Goal: Transaction & Acquisition: Book appointment/travel/reservation

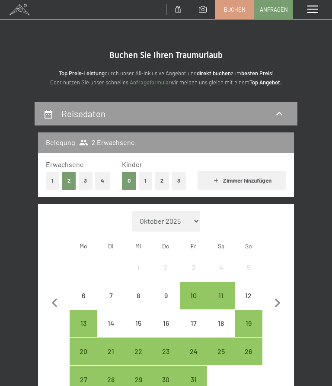
click at [195, 292] on div "10" at bounding box center [194, 305] width 26 height 26
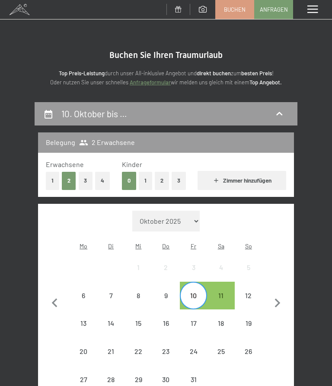
click at [248, 292] on div "12" at bounding box center [249, 305] width 26 height 26
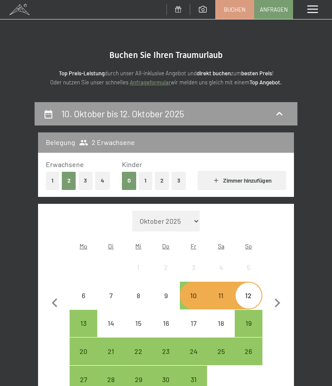
click at [198, 292] on div "10" at bounding box center [194, 305] width 26 height 26
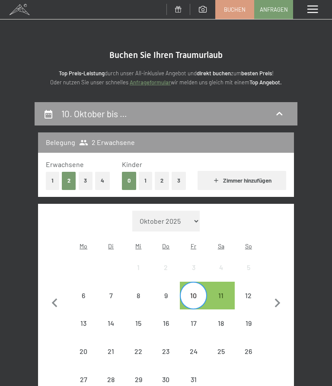
click at [224, 292] on div "11" at bounding box center [221, 305] width 26 height 26
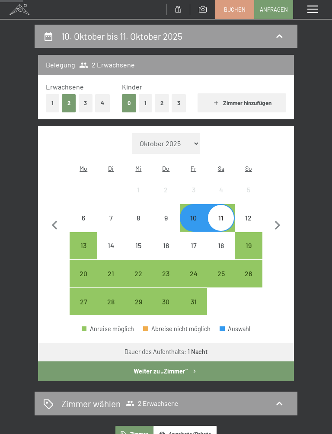
click at [88, 366] on button "Weiter zu „Zimmer“" at bounding box center [166, 372] width 256 height 20
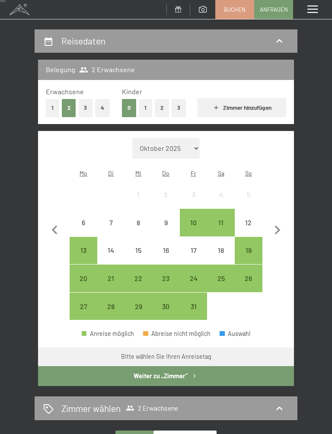
scroll to position [87, 0]
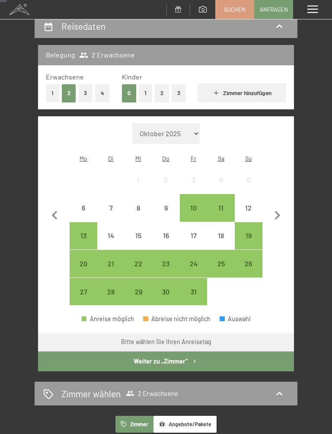
click at [163, 205] on div "9" at bounding box center [166, 218] width 26 height 26
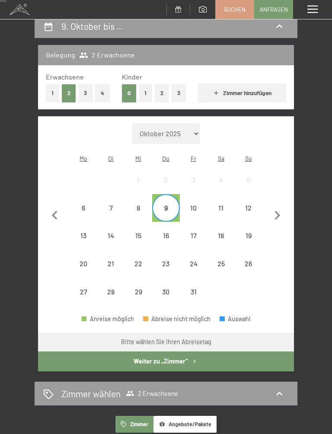
click at [224, 195] on div "11" at bounding box center [221, 208] width 26 height 26
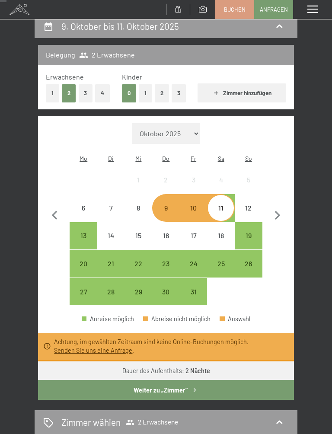
click at [163, 205] on div "9" at bounding box center [166, 218] width 26 height 26
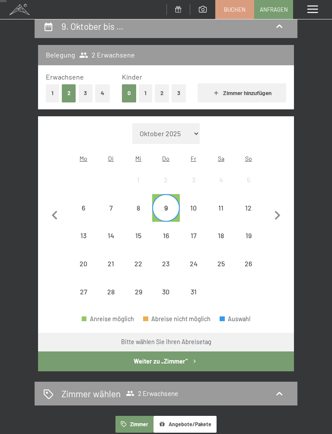
click at [196, 195] on div "10" at bounding box center [194, 208] width 26 height 26
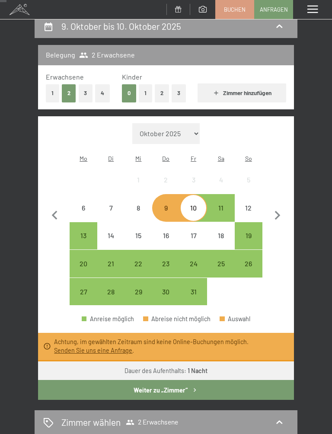
click at [227, 195] on div "11" at bounding box center [221, 208] width 26 height 26
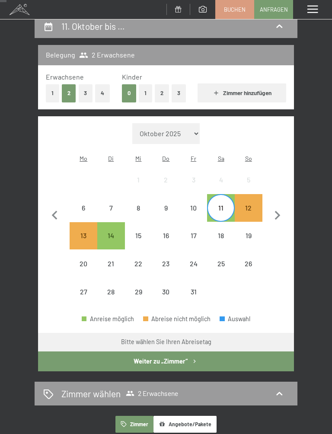
click at [190, 205] on div "10" at bounding box center [194, 218] width 26 height 26
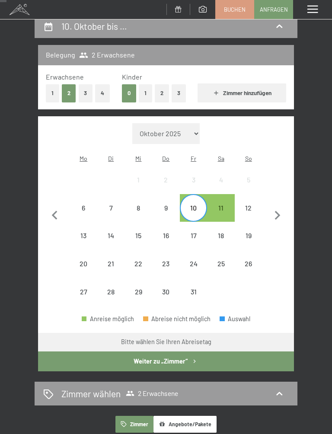
click at [229, 195] on div "11" at bounding box center [221, 208] width 26 height 26
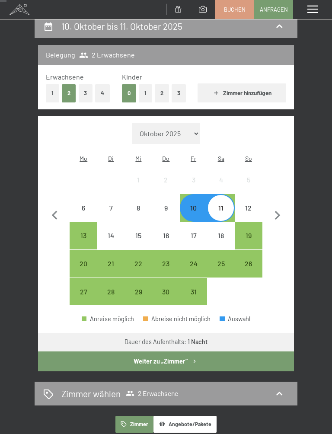
click at [222, 352] on button "Weiter zu „Zimmer“" at bounding box center [166, 362] width 256 height 20
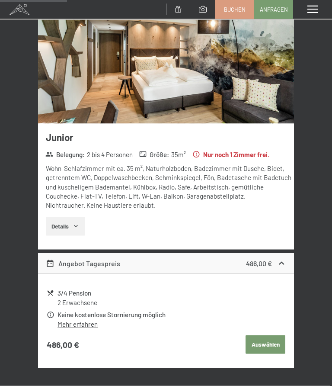
scroll to position [164, 0]
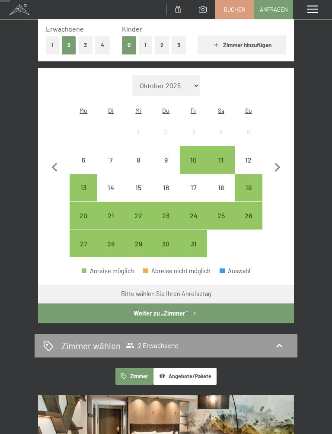
scroll to position [138, 0]
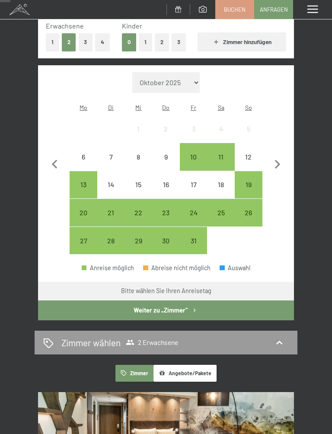
click at [248, 181] on div "19" at bounding box center [249, 194] width 26 height 26
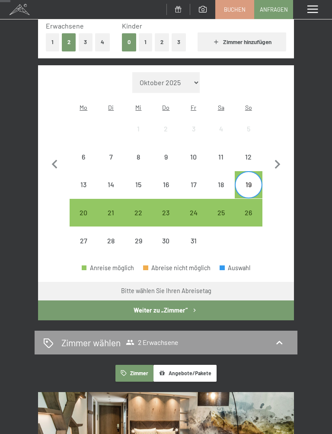
click at [162, 209] on div "23" at bounding box center [166, 222] width 26 height 26
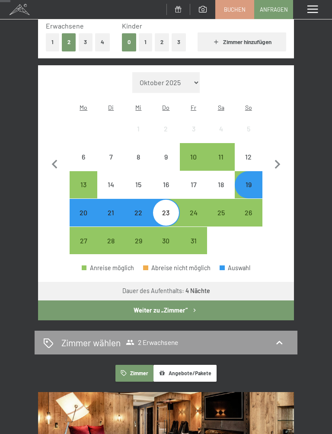
click at [90, 301] on button "Weiter zu „Zimmer“" at bounding box center [166, 311] width 256 height 20
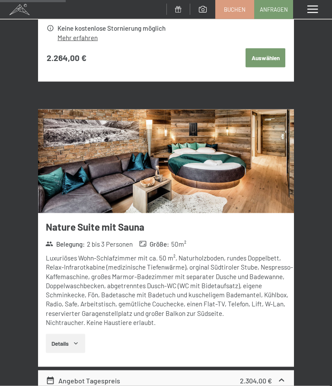
scroll to position [486, 0]
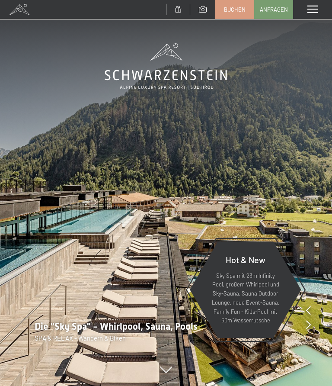
click at [233, 2] on link "Buchen" at bounding box center [235, 9] width 38 height 18
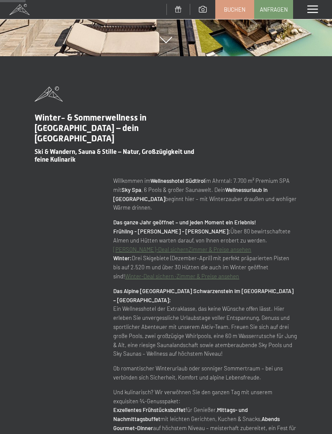
scroll to position [330, 0]
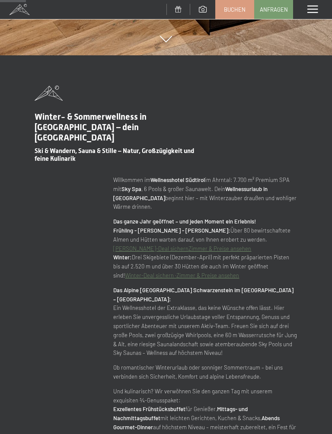
click at [176, 272] on link "Winter-Deal sichern ·" at bounding box center [150, 275] width 51 height 7
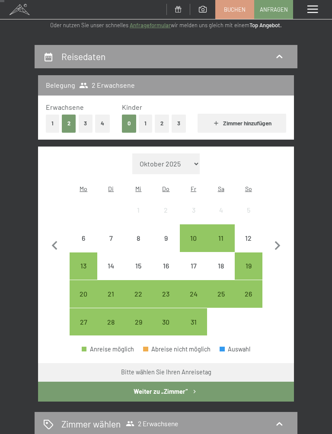
scroll to position [58, 0]
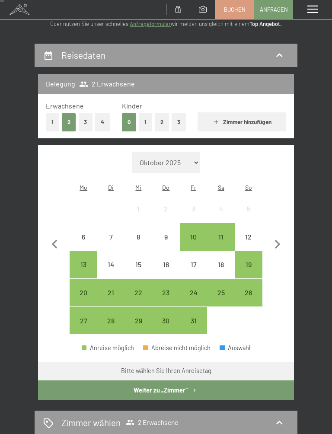
click at [197, 160] on select "Oktober 2025 November 2025 Dezember 2025 Januar 2026 Februar 2026 März 2026 Apr…" at bounding box center [165, 162] width 67 height 21
select select "2025-12-01"
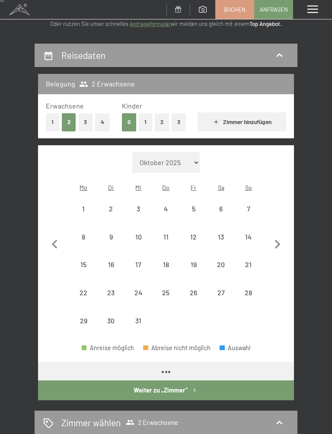
select select "2025-12-01"
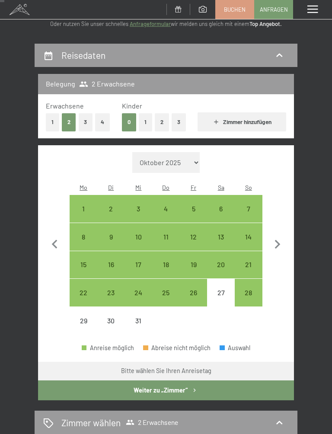
click at [255, 234] on div "14" at bounding box center [249, 247] width 26 height 26
select select "2025-12-01"
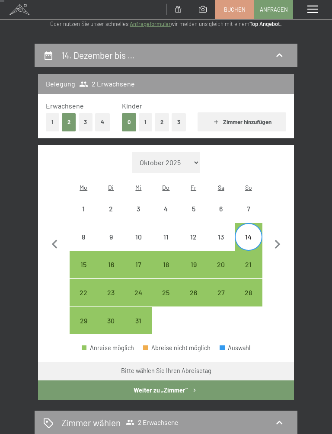
click at [253, 261] on div "21" at bounding box center [249, 274] width 26 height 26
select select "2025-12-01"
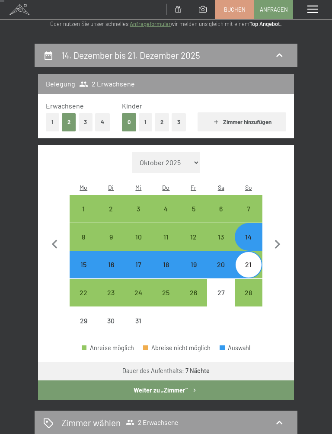
click at [89, 384] on button "Weiter zu „Zimmer“" at bounding box center [166, 391] width 256 height 20
select select "[DATE]"
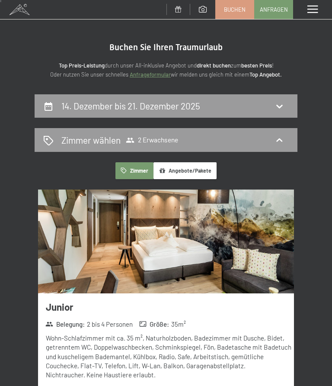
scroll to position [0, 0]
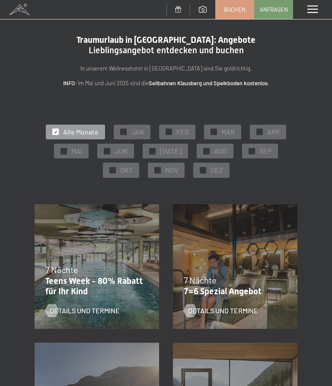
click at [213, 169] on span "DEZ" at bounding box center [217, 170] width 13 height 10
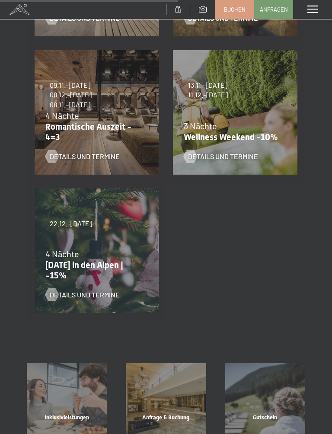
scroll to position [431, 0]
click at [58, 294] on span "Details und Termine" at bounding box center [85, 295] width 70 height 10
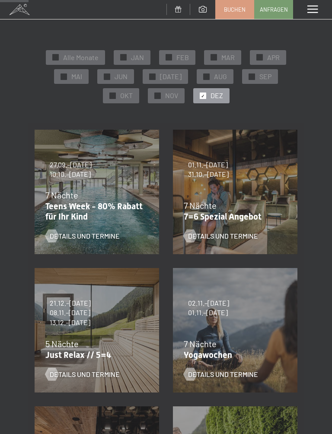
scroll to position [75, 0]
click at [61, 349] on p "Just Relax // 5=4" at bounding box center [94, 354] width 99 height 10
click at [55, 375] on div at bounding box center [51, 374] width 7 height 13
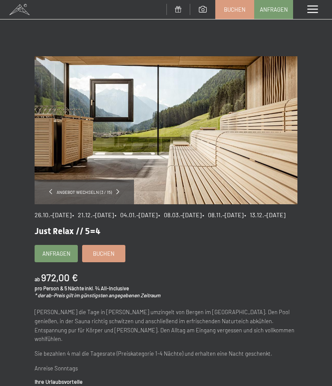
click at [100, 257] on span "Buchen" at bounding box center [104, 254] width 22 height 8
click at [99, 262] on link "Buchen" at bounding box center [104, 253] width 42 height 16
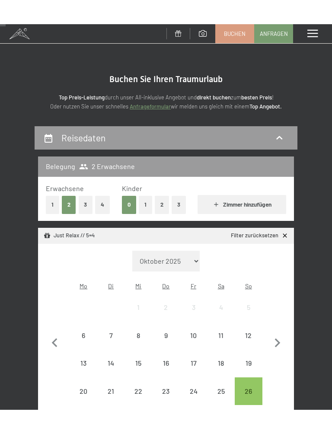
scroll to position [45, 0]
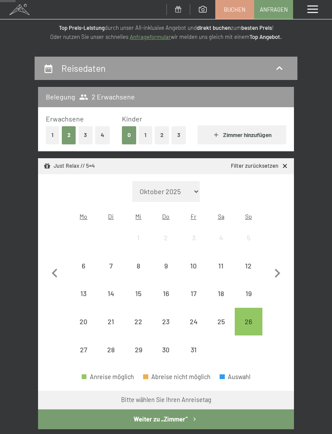
click at [104, 318] on div "21" at bounding box center [111, 331] width 26 height 26
click at [224, 318] on div "25" at bounding box center [221, 331] width 26 height 26
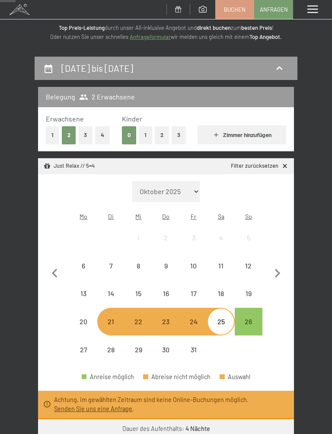
click at [104, 318] on div "21" at bounding box center [111, 331] width 26 height 26
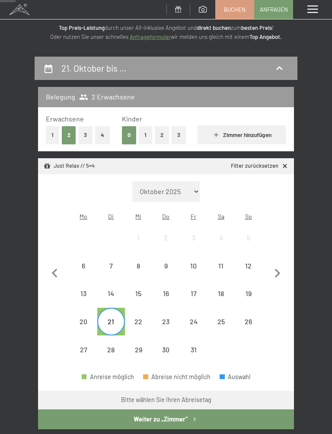
click at [257, 308] on div "26" at bounding box center [249, 322] width 28 height 28
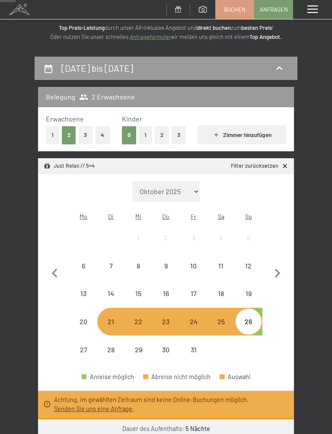
click at [100, 318] on div "21" at bounding box center [111, 331] width 26 height 26
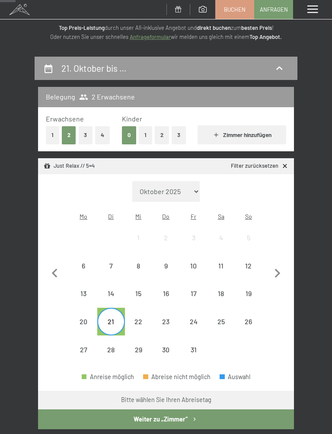
click at [216, 318] on div "25" at bounding box center [221, 331] width 26 height 26
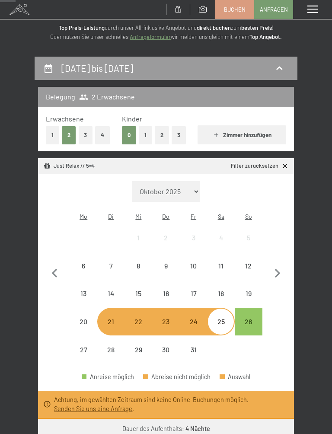
click at [100, 318] on div "21" at bounding box center [111, 331] width 26 height 26
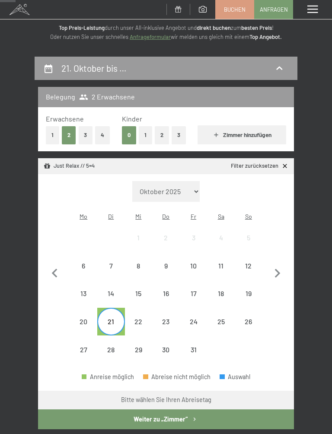
click at [200, 318] on div "24" at bounding box center [194, 331] width 26 height 26
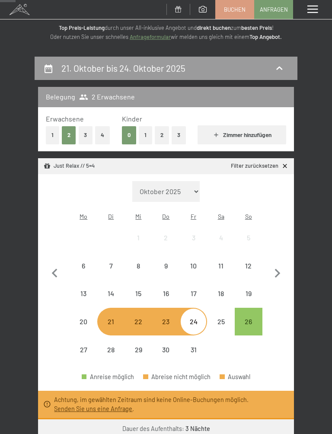
click at [100, 318] on div "21" at bounding box center [111, 331] width 26 height 26
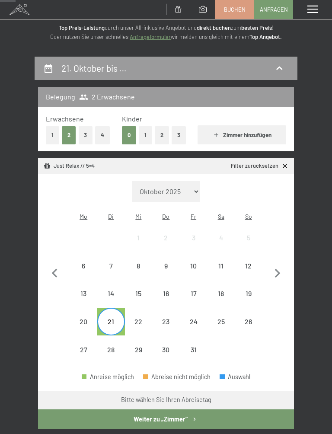
click at [136, 319] on div "22" at bounding box center [139, 331] width 26 height 26
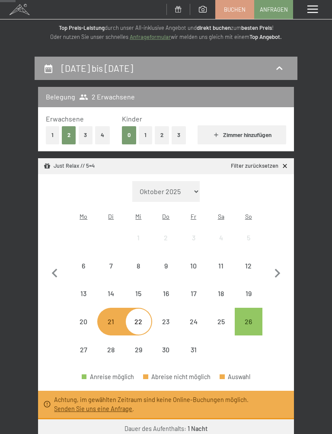
click at [106, 309] on div "21" at bounding box center [111, 322] width 26 height 26
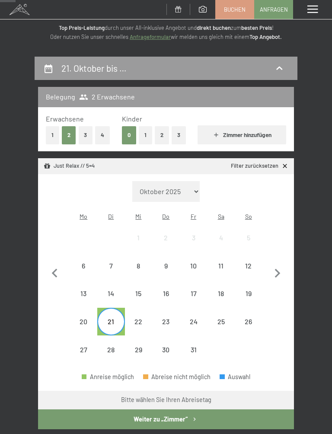
click at [279, 265] on icon "button" at bounding box center [278, 274] width 18 height 18
select select "2025-11-01"
click at [279, 269] on icon "button" at bounding box center [278, 273] width 6 height 9
select select "2025-12-01"
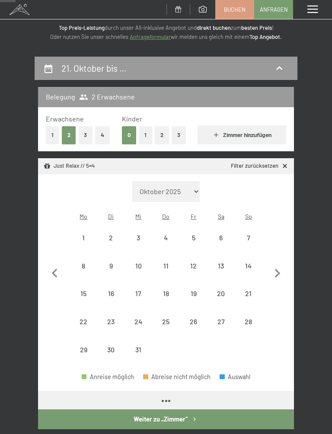
select select "2025-12-01"
click at [251, 290] on div "21" at bounding box center [249, 303] width 26 height 26
select select "2025-12-01"
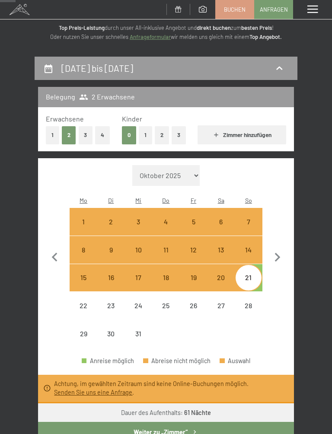
click at [285, 249] on icon "button" at bounding box center [278, 258] width 18 height 18
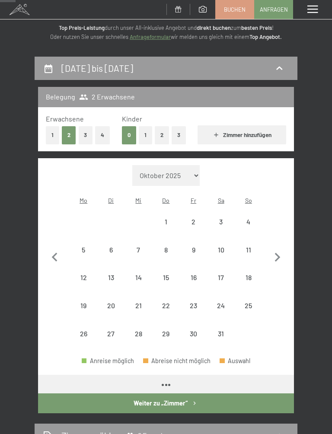
select select "2026-01-01"
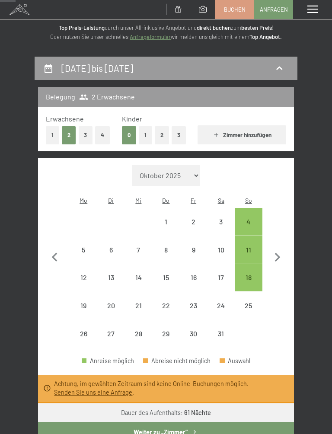
click at [56, 250] on icon "button" at bounding box center [55, 258] width 18 height 18
select select "2025-12-01"
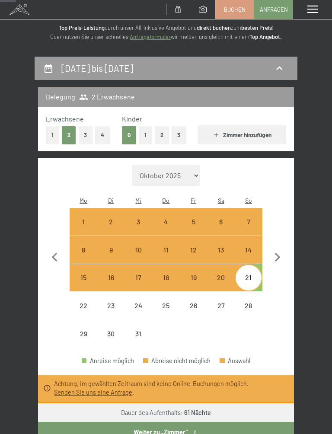
click at [286, 220] on button "button" at bounding box center [278, 256] width 18 height 183
select select "2026-01-01"
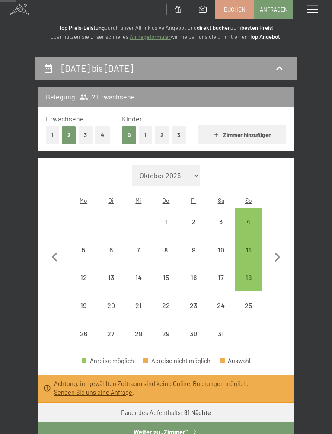
click at [253, 265] on div "18" at bounding box center [249, 278] width 26 height 26
select select "2026-01-01"
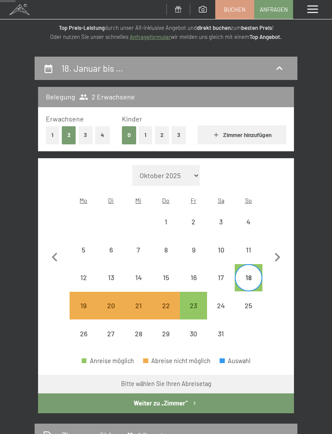
click at [253, 302] on div "25" at bounding box center [249, 315] width 26 height 26
select select "2026-01-01"
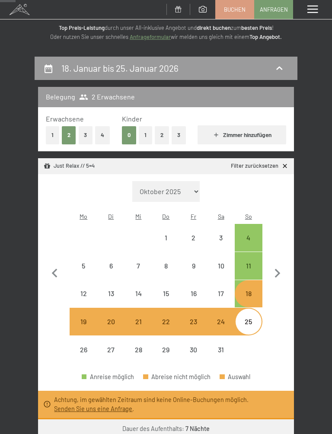
click at [252, 253] on div "11" at bounding box center [249, 266] width 26 height 26
select select "2026-01-01"
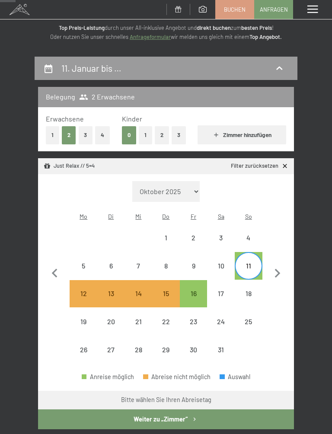
click at [255, 281] on div "18" at bounding box center [249, 294] width 26 height 26
select select "2026-01-01"
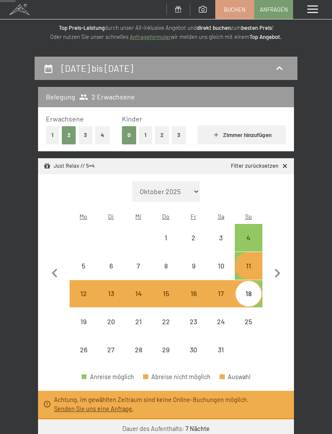
click at [53, 269] on icon "button" at bounding box center [55, 273] width 6 height 9
select select "2025-12-01"
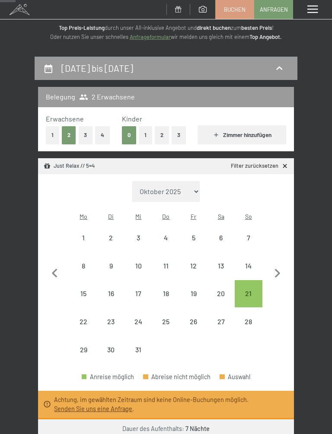
click at [249, 263] on div "14" at bounding box center [249, 276] width 26 height 26
select select "2025-12-01"
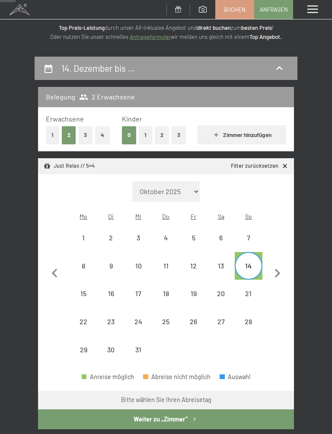
click at [253, 281] on div "21" at bounding box center [249, 294] width 26 height 26
select select "2025-12-01"
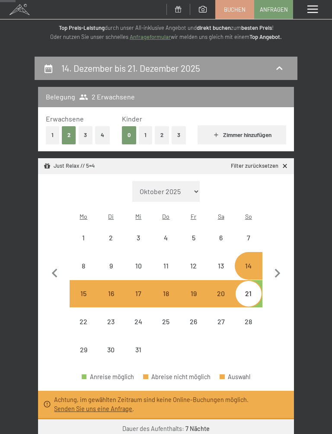
click at [253, 234] on div "7" at bounding box center [249, 247] width 26 height 26
select select "2025-12-01"
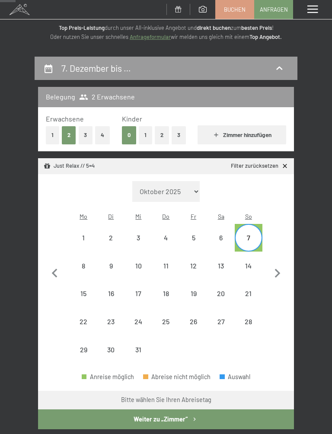
click at [252, 263] on div "14" at bounding box center [249, 276] width 26 height 26
select select "2025-12-01"
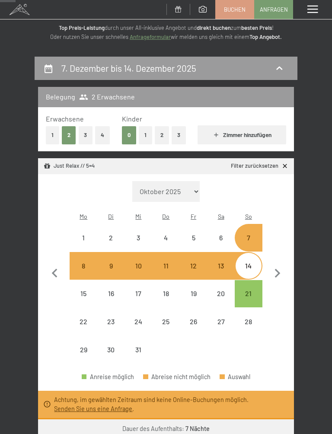
click at [249, 253] on div "14" at bounding box center [249, 266] width 26 height 26
select select "2025-12-01"
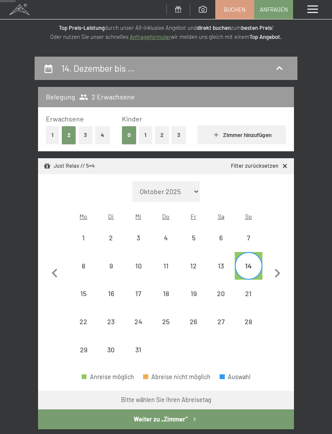
click at [166, 290] on div "18" at bounding box center [166, 303] width 26 height 26
select select "2025-12-01"
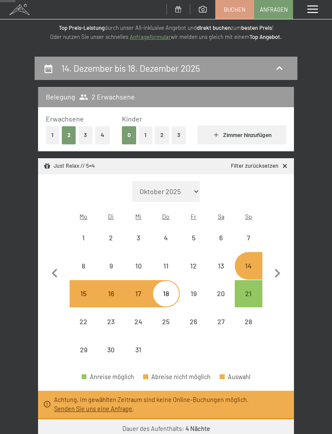
click at [254, 263] on div "14" at bounding box center [249, 276] width 26 height 26
select select "2025-12-01"
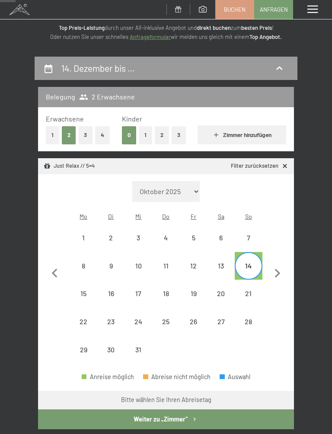
click at [194, 290] on div "19" at bounding box center [194, 303] width 26 height 26
select select "2025-12-01"
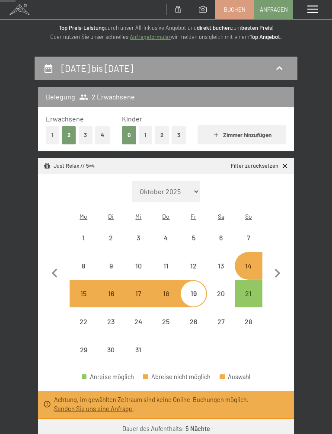
click at [255, 290] on div "21" at bounding box center [249, 303] width 26 height 26
select select "2025-12-01"
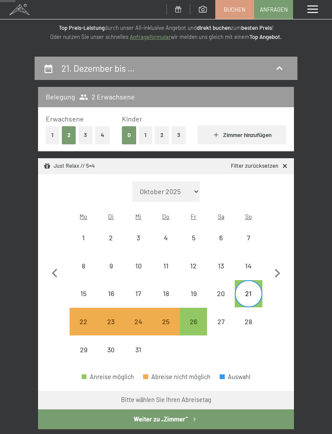
click at [255, 318] on div "28" at bounding box center [249, 331] width 26 height 26
select select "2025-12-01"
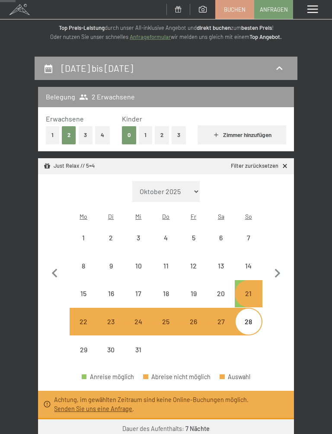
click at [199, 318] on div "26" at bounding box center [194, 331] width 26 height 26
select select "2025-12-01"
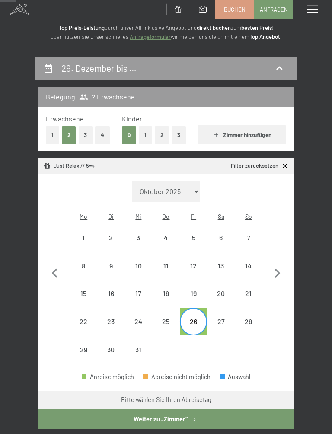
click at [253, 318] on div "28" at bounding box center [249, 331] width 26 height 26
select select "2025-12-01"
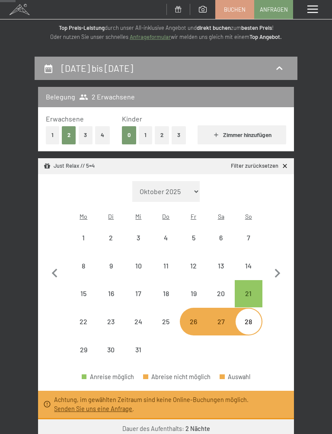
click at [222, 236] on div "6" at bounding box center [221, 247] width 26 height 26
select select "2025-12-01"
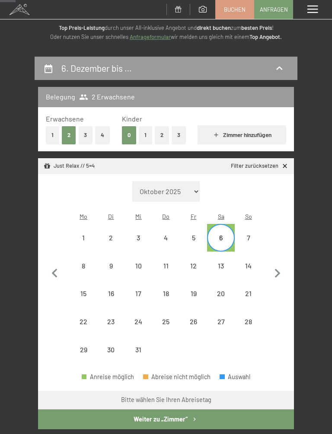
click at [77, 263] on div "8" at bounding box center [83, 276] width 26 height 26
select select "2025-12-01"
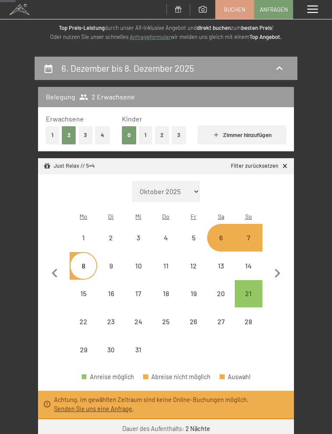
click at [254, 253] on div "14" at bounding box center [249, 266] width 26 height 26
select select "2025-12-01"
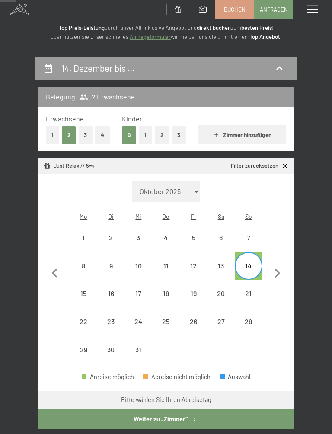
click at [83, 290] on div "15" at bounding box center [83, 303] width 26 height 26
select select "2025-12-01"
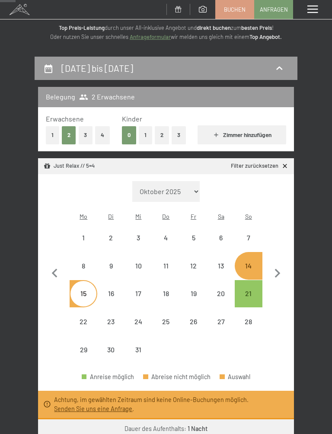
click at [257, 253] on div "14" at bounding box center [249, 266] width 26 height 26
select select "2025-12-01"
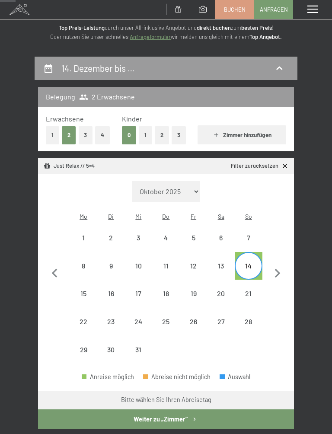
click at [217, 253] on div "13" at bounding box center [221, 266] width 26 height 26
select select "2025-12-01"
click at [224, 290] on div "20" at bounding box center [221, 303] width 26 height 26
select select "2025-12-01"
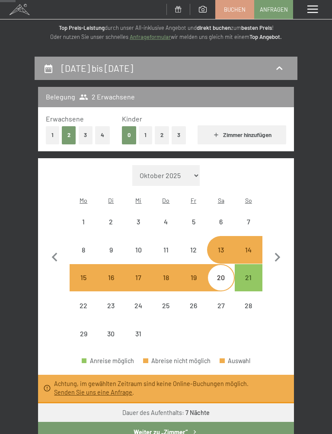
click at [251, 274] on div "21" at bounding box center [249, 287] width 26 height 26
select select "2025-12-01"
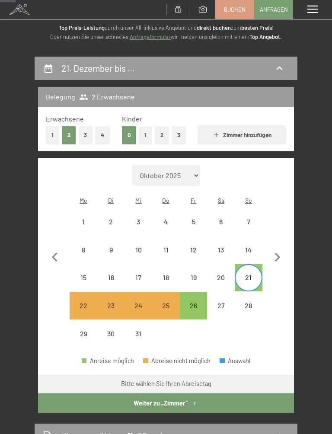
click at [206, 302] on div "26" at bounding box center [194, 315] width 26 height 26
select select "2025-12-01"
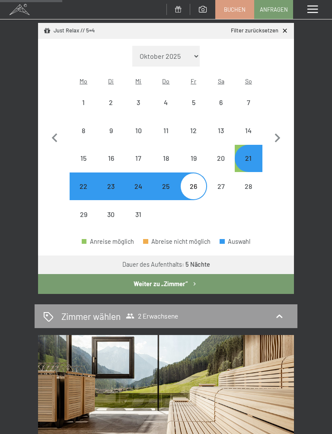
scroll to position [180, 0]
click at [71, 275] on button "Weiter zu „Zimmer“" at bounding box center [166, 285] width 256 height 20
select select "2025-12-01"
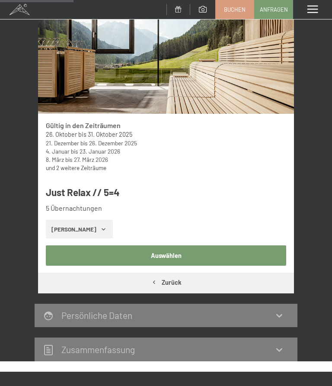
scroll to position [145, 0]
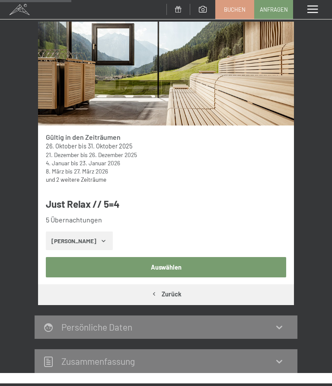
click at [86, 240] on button "Zeige Zimmer" at bounding box center [79, 240] width 67 height 19
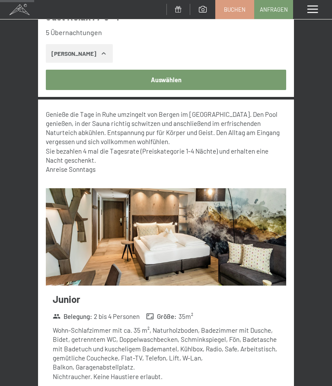
scroll to position [332, 0]
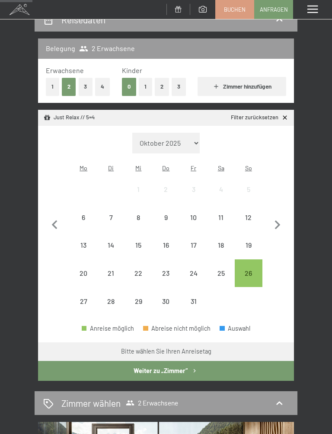
scroll to position [94, 0]
click at [281, 219] on icon "button" at bounding box center [278, 226] width 18 height 18
select select "2025-11-01"
click at [283, 218] on icon "button" at bounding box center [278, 225] width 18 height 18
select select "2025-12-01"
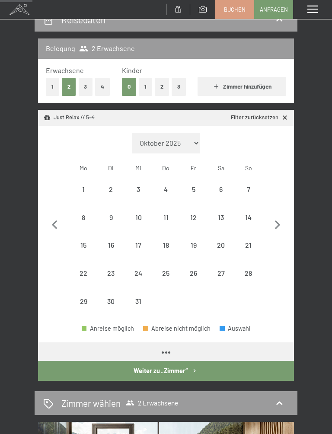
select select "2025-12-01"
click at [250, 242] on div "21" at bounding box center [249, 255] width 26 height 26
select select "2025-12-01"
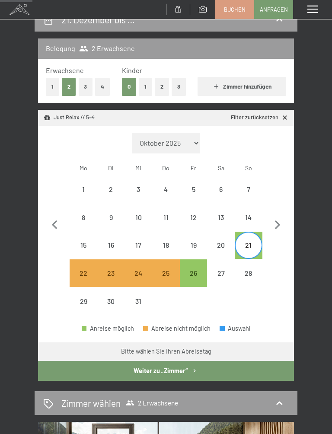
click at [198, 270] on div "26" at bounding box center [194, 283] width 26 height 26
select select "2025-12-01"
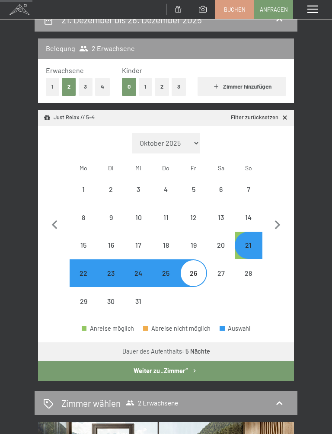
click at [90, 362] on button "Weiter zu „Zimmer“" at bounding box center [166, 371] width 256 height 20
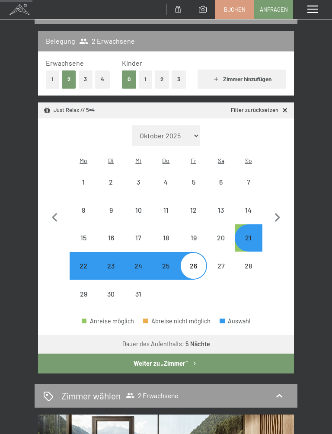
select select "2025-12-01"
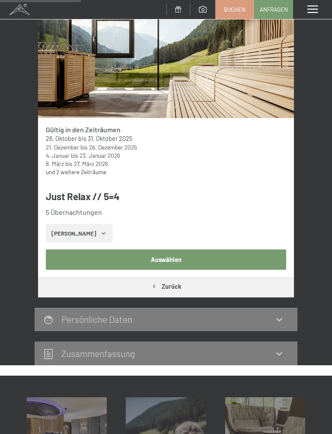
click at [247, 250] on button "Auswählen" at bounding box center [166, 260] width 241 height 20
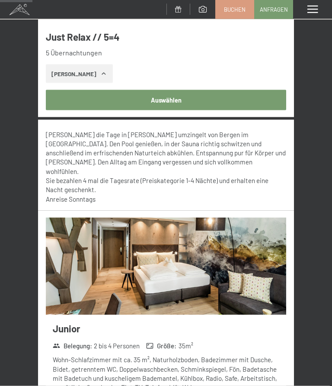
scroll to position [304, 0]
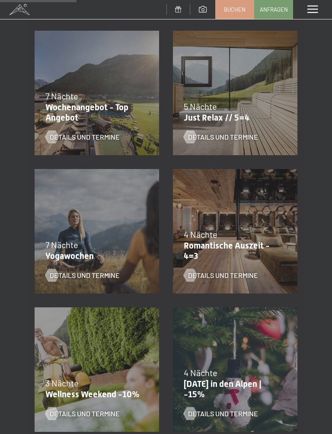
scroll to position [312, 0]
click at [244, 275] on span "Details und Termine" at bounding box center [223, 275] width 70 height 10
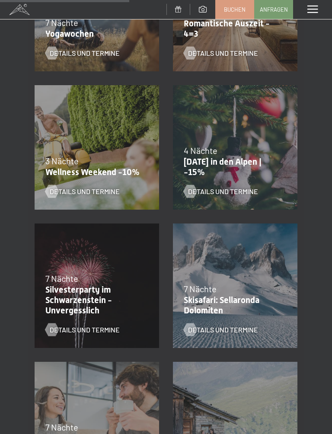
scroll to position [537, 0]
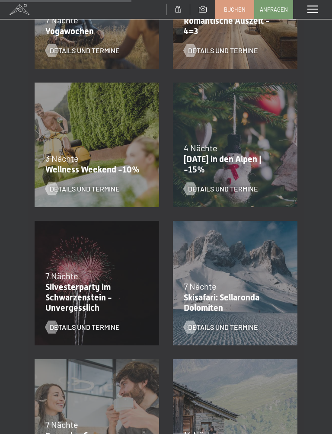
click at [242, 290] on div "7 Nächte" at bounding box center [233, 286] width 99 height 12
click at [238, 325] on span "Details und Termine" at bounding box center [223, 328] width 70 height 10
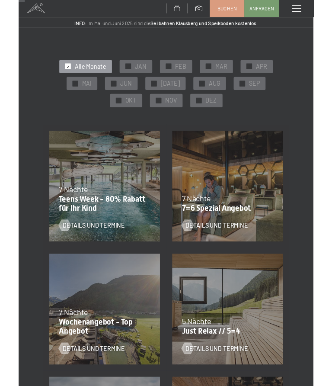
scroll to position [0, 0]
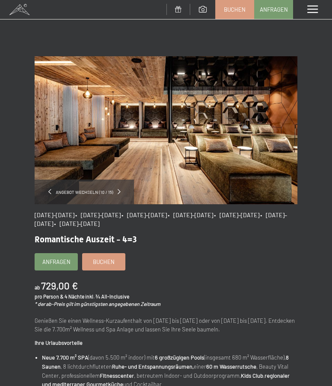
click at [100, 258] on span "Buchen" at bounding box center [104, 262] width 22 height 8
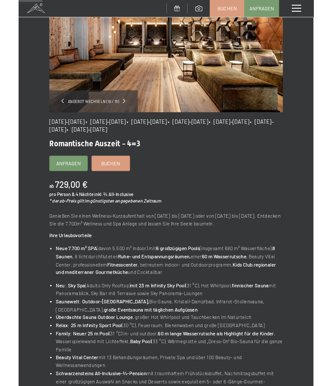
scroll to position [50, 0]
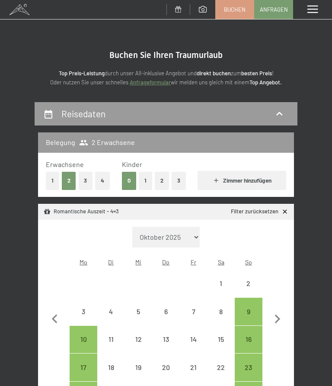
select select "2025-11-01"
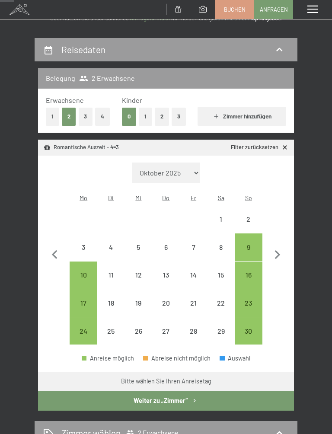
scroll to position [76, 0]
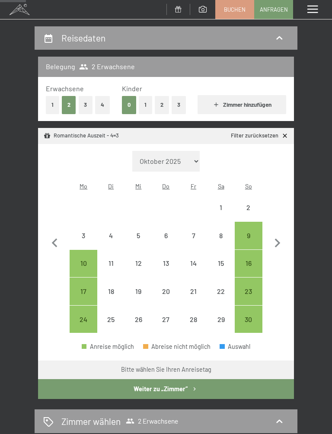
click at [283, 237] on icon "button" at bounding box center [278, 243] width 18 height 18
select select "2025-12-01"
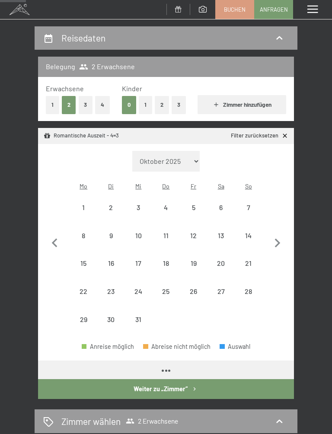
select select "2025-12-01"
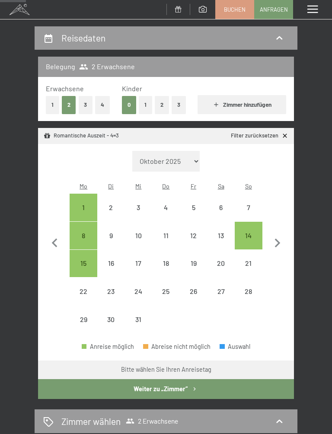
click at [250, 232] on div "14" at bounding box center [249, 245] width 26 height 26
select select "2025-12-01"
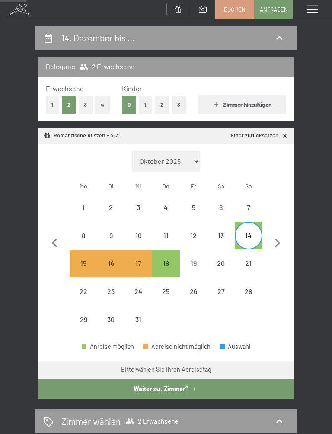
click at [169, 251] on div "18" at bounding box center [166, 264] width 26 height 26
select select "2025-12-01"
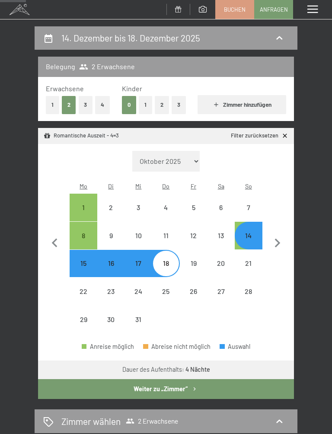
select select "2025-11-01"
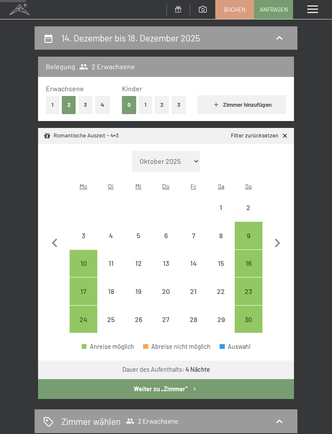
click at [75, 379] on button "Weiter zu „Zimmer“" at bounding box center [166, 389] width 256 height 20
select select "2025-11-01"
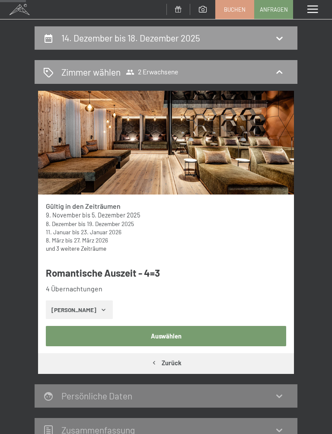
scroll to position [101, 0]
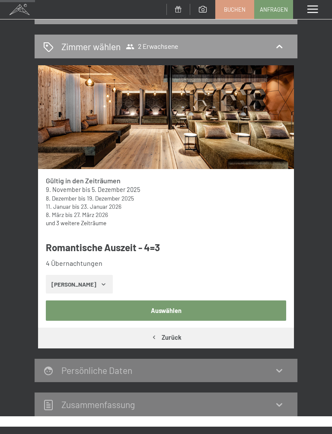
click at [70, 307] on button "Auswählen" at bounding box center [166, 311] width 241 height 20
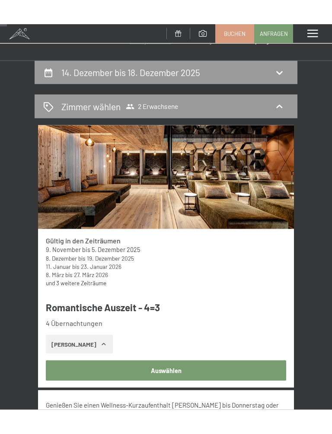
scroll to position [56, 0]
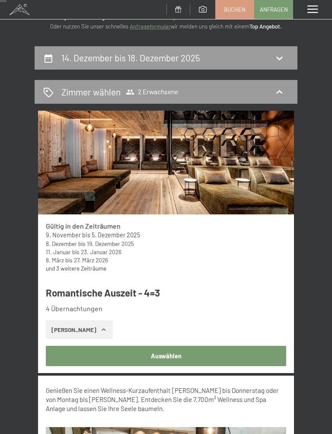
click at [87, 329] on button "Zeige Zimmer" at bounding box center [79, 329] width 67 height 19
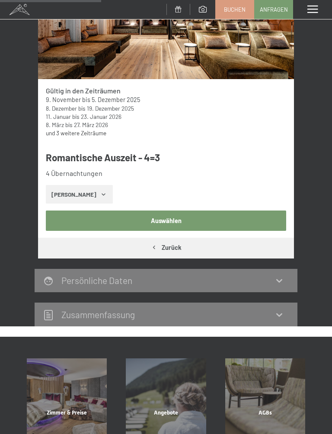
click at [78, 218] on button "Auswählen" at bounding box center [166, 221] width 241 height 20
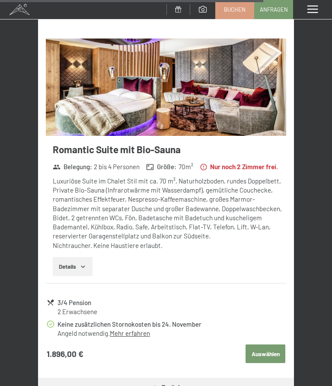
scroll to position [2239, 0]
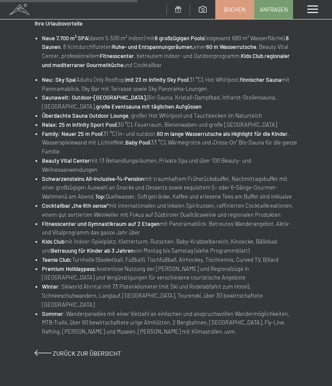
scroll to position [356, 0]
